Goal: Information Seeking & Learning: Learn about a topic

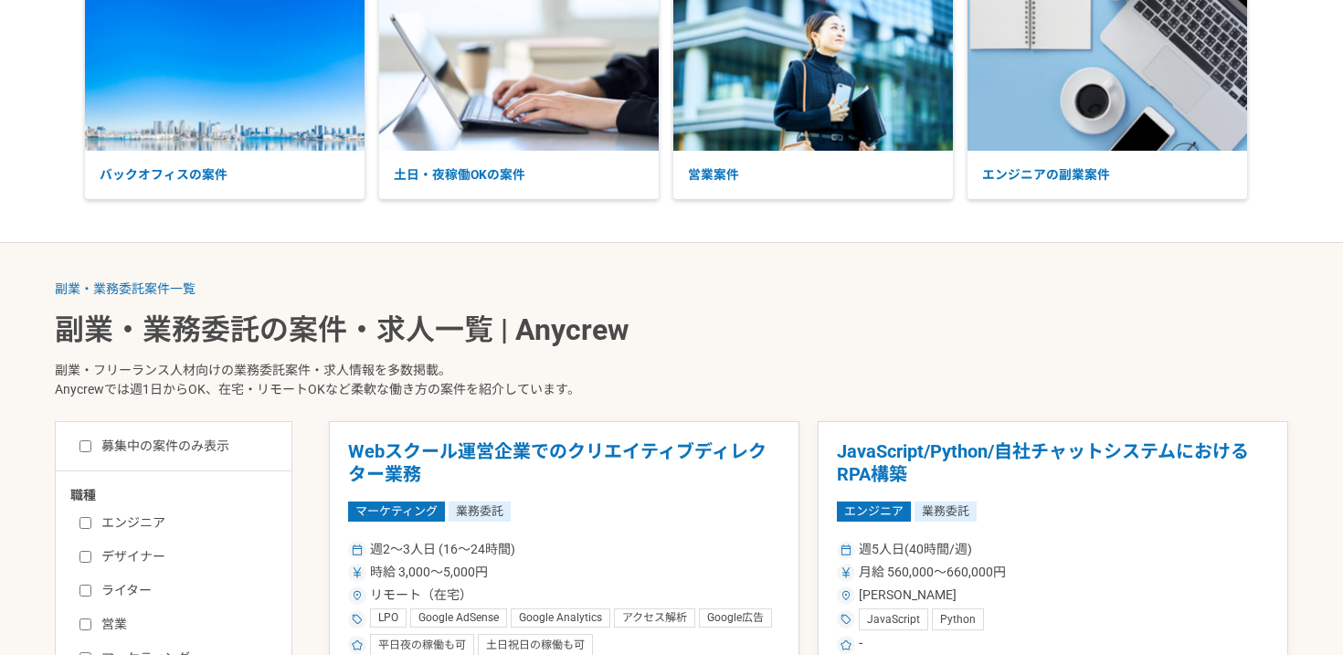
scroll to position [316, 0]
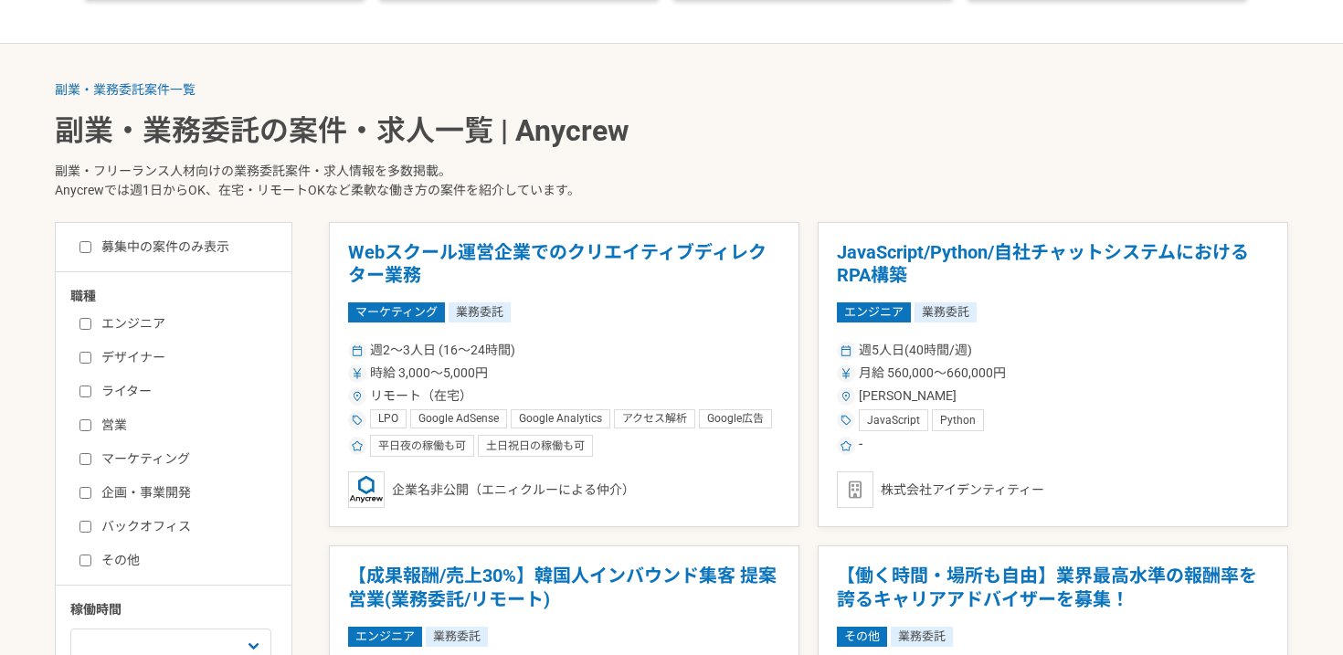
click at [83, 321] on input "エンジニア" at bounding box center [85, 324] width 12 height 12
checkbox input "true"
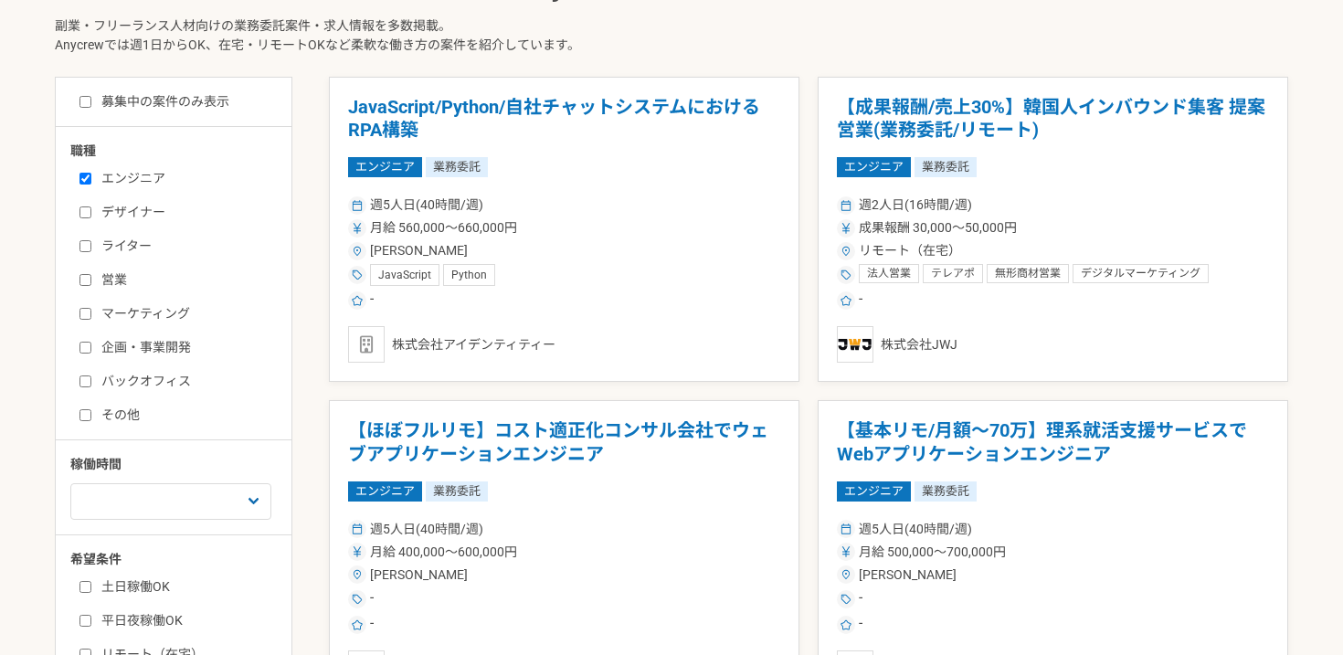
scroll to position [628, 0]
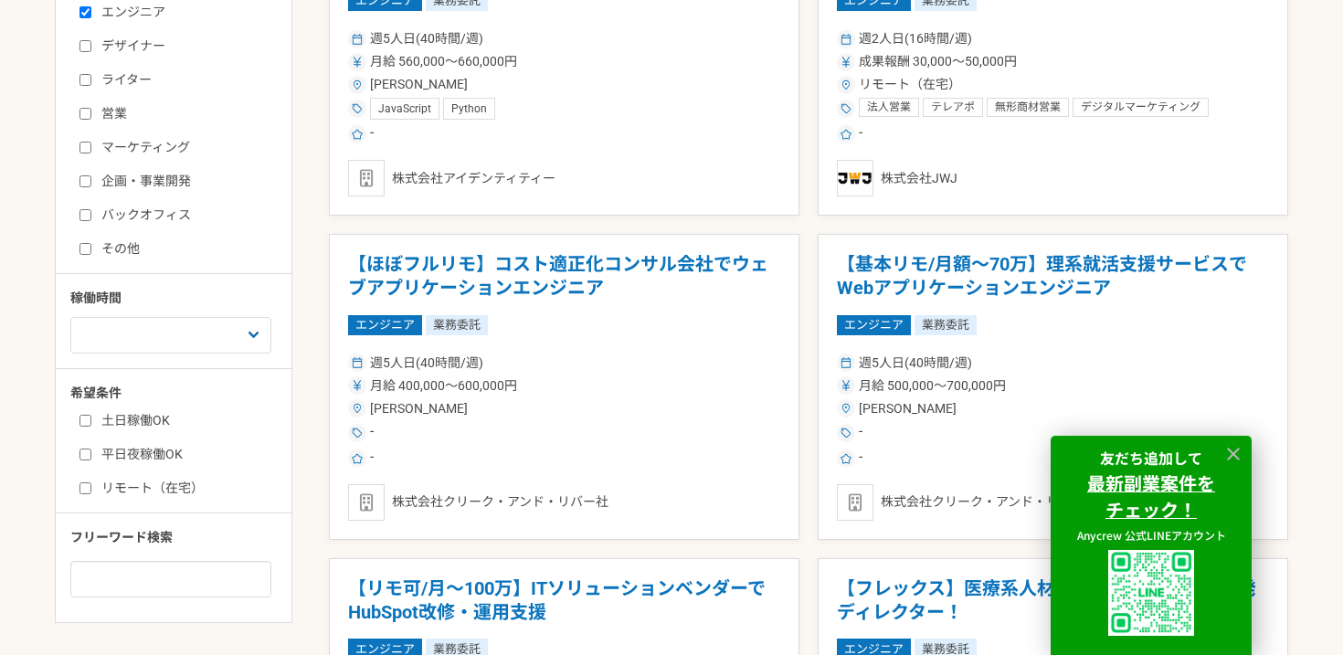
click at [84, 421] on input "土日稼働OK" at bounding box center [85, 421] width 12 height 12
checkbox input "true"
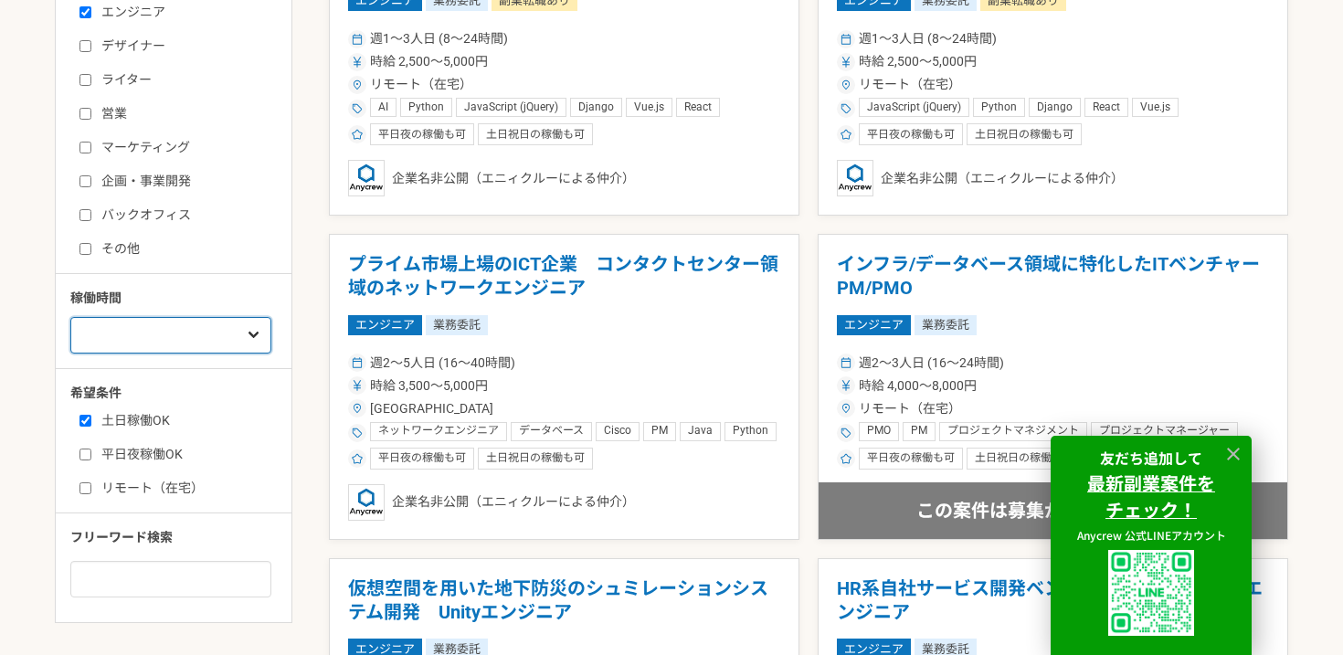
click at [243, 337] on select "週1人日（8時間）以下 週2人日（16時間）以下 週3人日（24時間）以下 週4人日（32時間）以下 週5人日（40時間）以下" at bounding box center [170, 335] width 201 height 37
select select "1"
click at [70, 317] on select "週1人日（8時間）以下 週2人日（16時間）以下 週3人日（24時間）以下 週4人日（32時間）以下 週5人日（40時間）以下" at bounding box center [170, 335] width 201 height 37
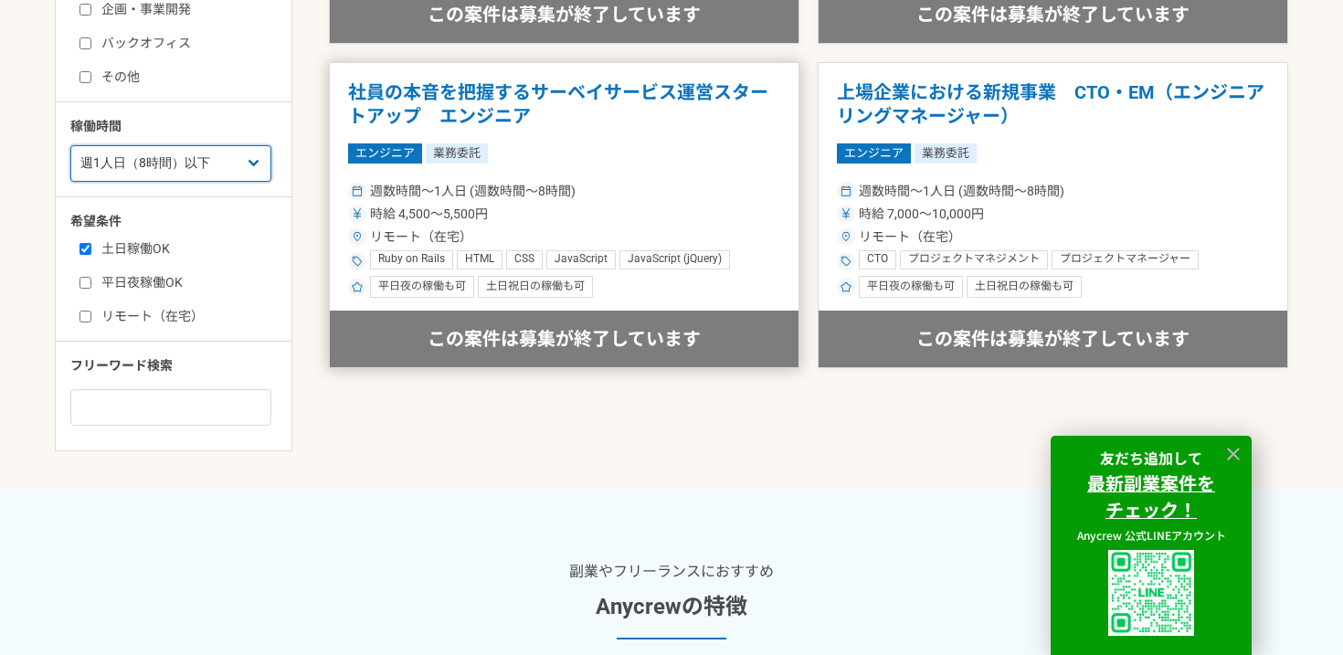
scroll to position [628, 0]
